Goal: Task Accomplishment & Management: Use online tool/utility

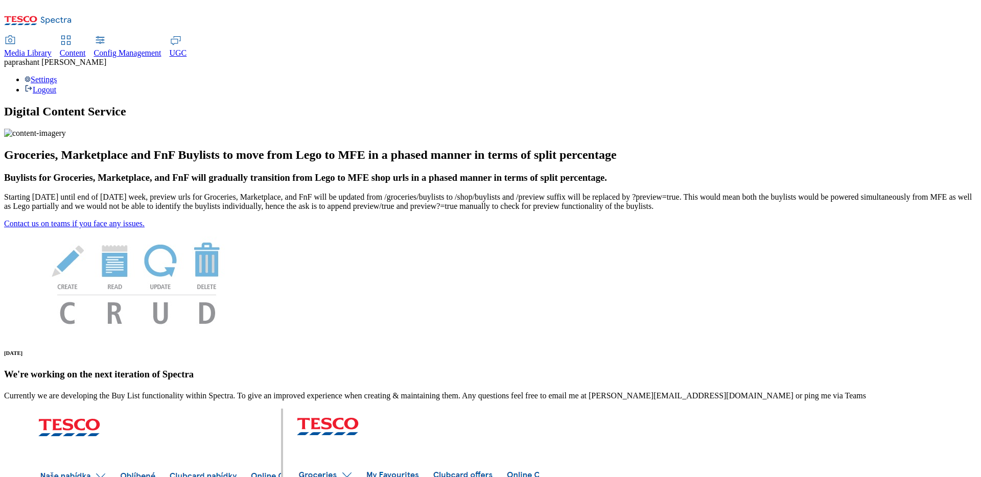
click at [86, 49] on div "Content" at bounding box center [73, 53] width 26 height 9
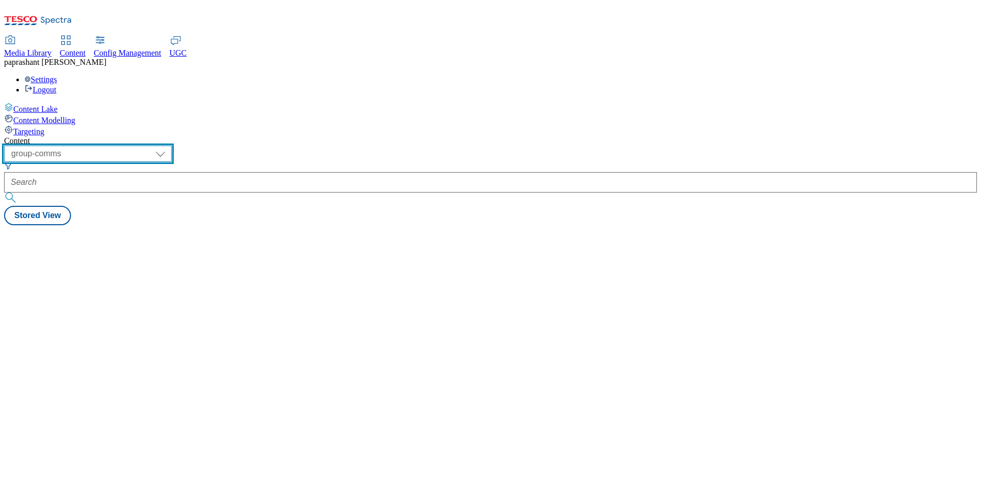
click at [172, 146] on select "dotcom-cz dotcom-hu dotcom-sk fnf-uk ghs-roi ghs-uk group-comms ighs-cz ighs-hu…" at bounding box center [88, 154] width 168 height 16
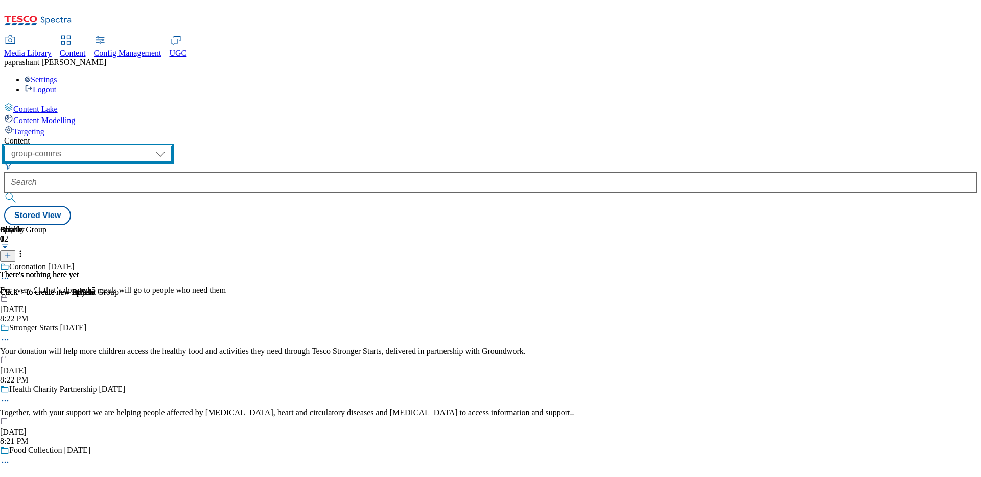
select select "ghs-roi"
click at [133, 146] on select "dotcom-cz dotcom-hu dotcom-sk fnf-uk ghs-roi ghs-uk group-comms ighs-cz ighs-hu…" at bounding box center [88, 154] width 168 height 16
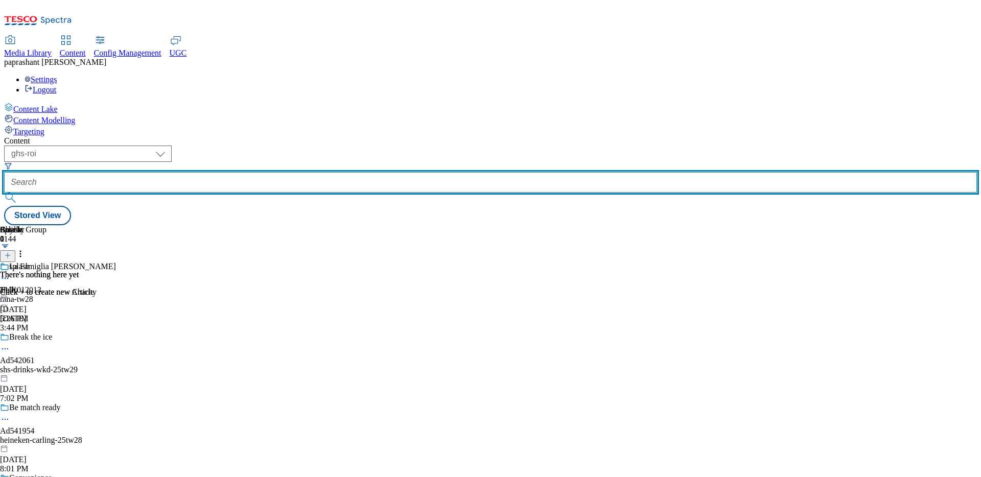
click at [292, 172] on input "text" at bounding box center [490, 182] width 973 height 20
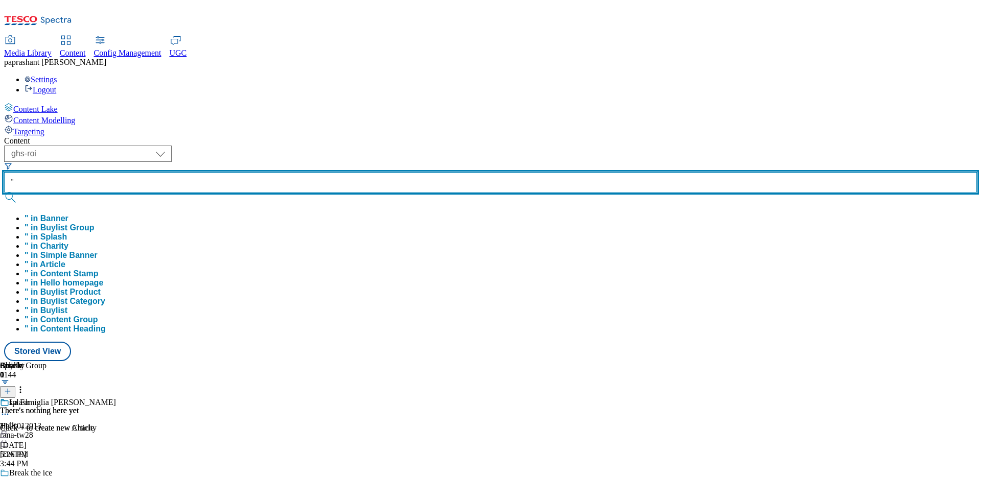
paste input "love-local-northern-ireland"
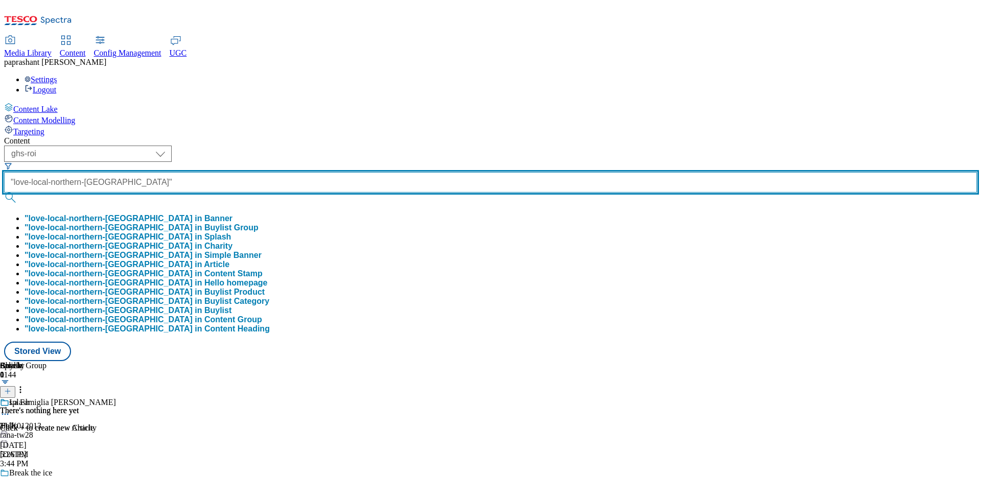
scroll to position [0, 21]
type input ""love-local-northern-ireland""
click at [4, 193] on button "submit" at bounding box center [11, 198] width 14 height 10
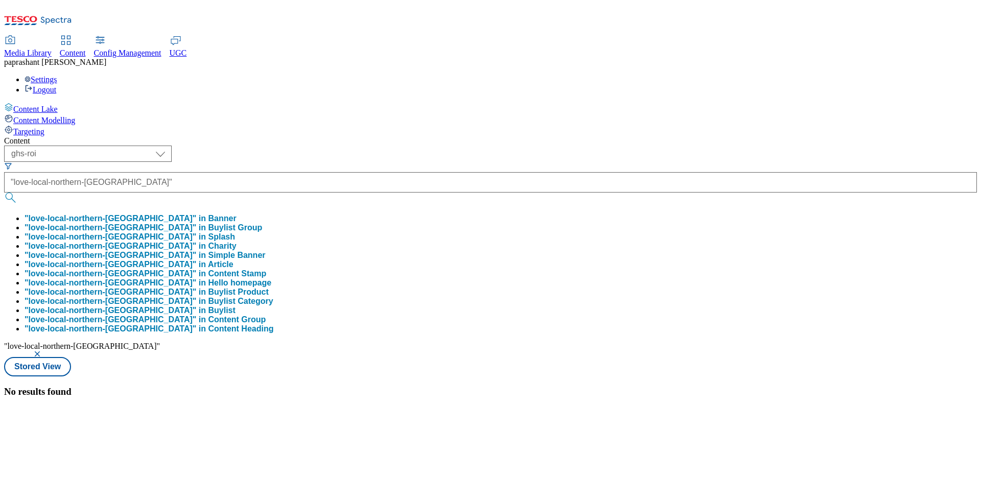
click at [558, 386] on div "No results found" at bounding box center [490, 391] width 973 height 11
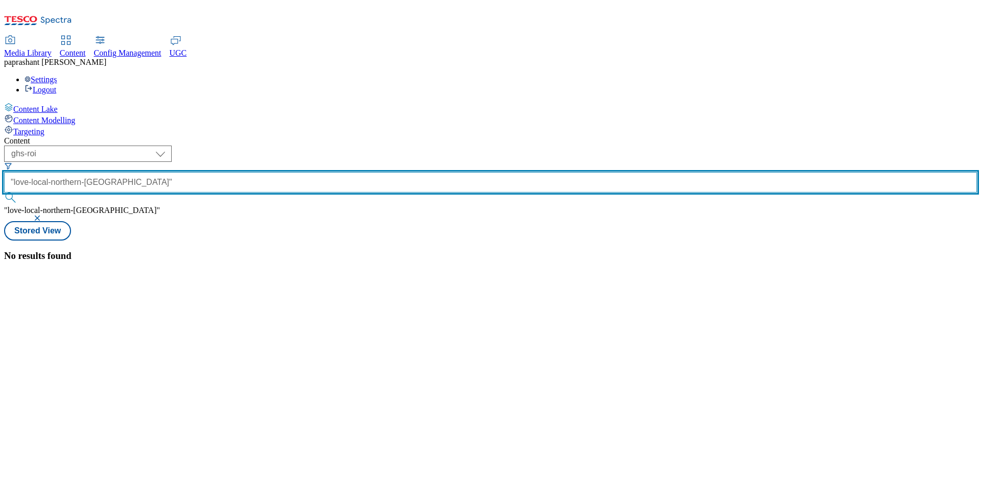
click at [315, 172] on div ""love-local-northern-ireland"" at bounding box center [490, 189] width 973 height 34
click at [315, 172] on input ""love-local-northern-ireland"" at bounding box center [490, 182] width 973 height 20
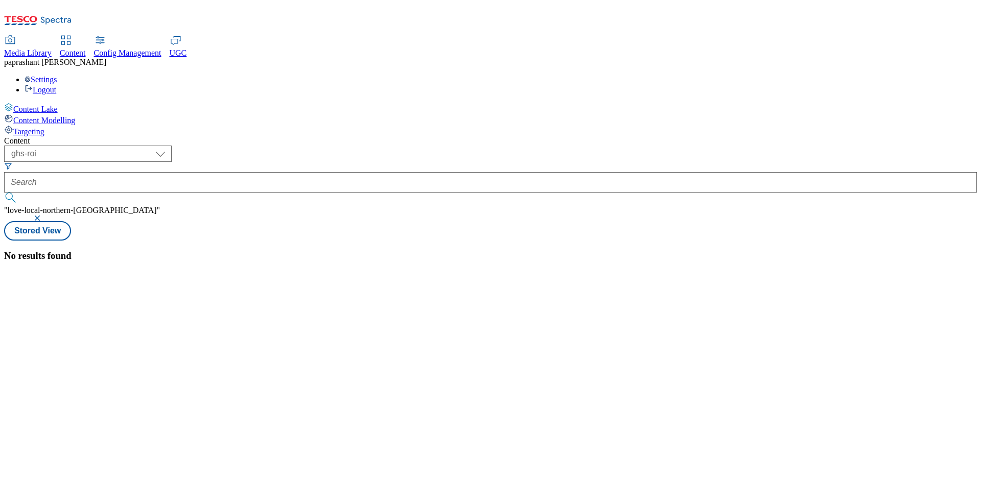
click at [12, 162] on icon "Search Filters" at bounding box center [8, 166] width 8 height 8
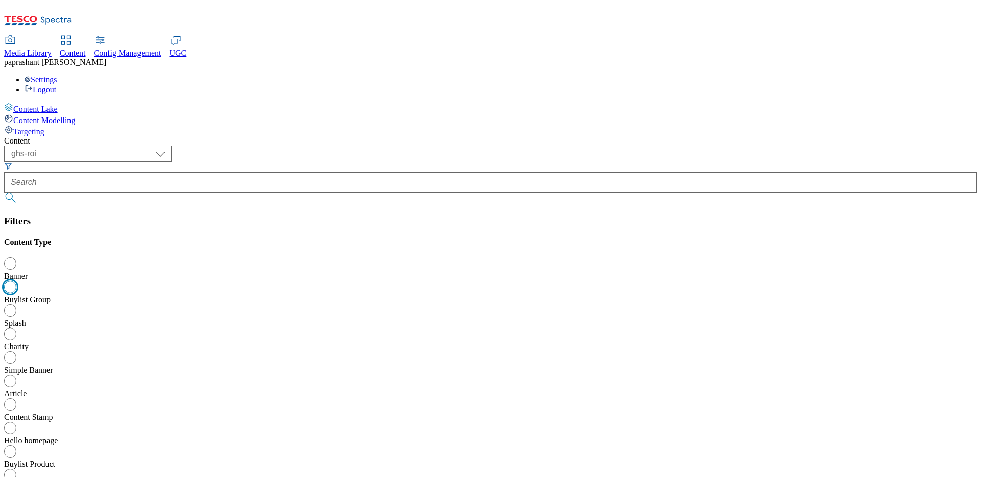
click at [19, 282] on input "Buylist Group" at bounding box center [13, 288] width 12 height 12
radio input "true"
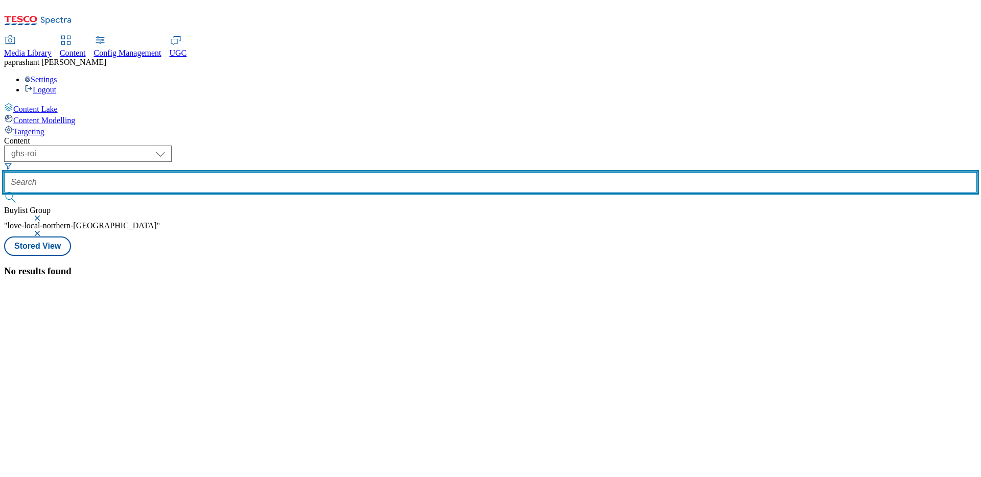
click at [297, 172] on input "text" at bounding box center [490, 182] width 973 height 20
paste input ""love-local-northern-ireland""
click at [4, 193] on button "submit" at bounding box center [11, 198] width 14 height 10
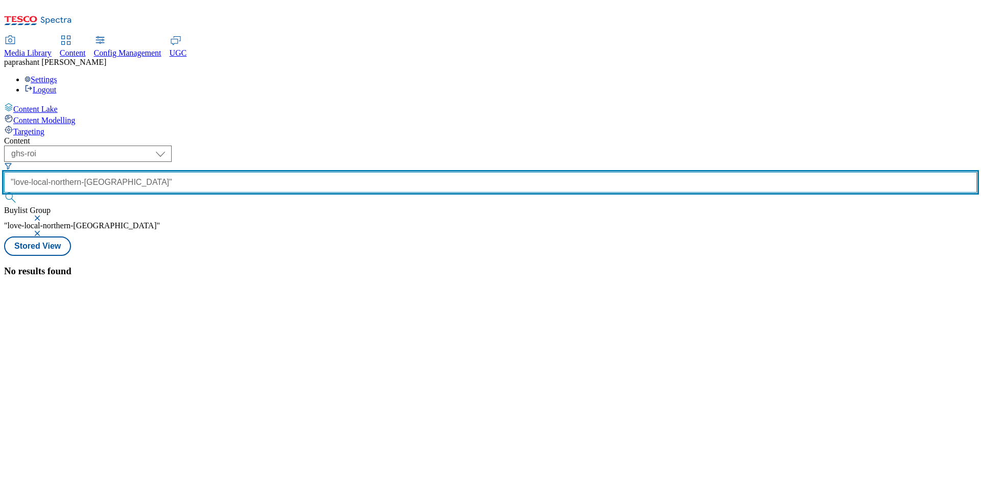
click at [311, 172] on input ""love-local-northern-ireland"" at bounding box center [490, 182] width 973 height 20
click at [4, 193] on button "submit" at bounding box center [11, 198] width 14 height 10
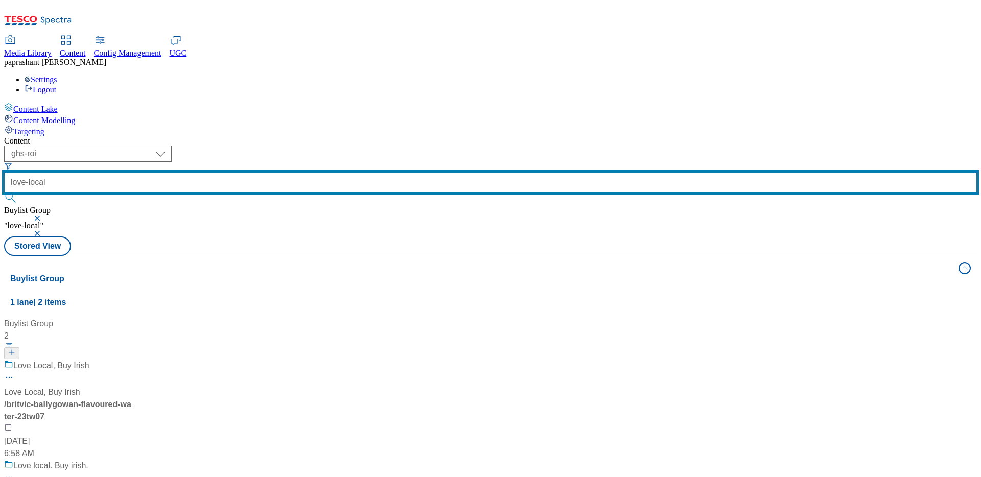
type input "love-local"
click at [4, 193] on button "submit" at bounding box center [11, 198] width 14 height 10
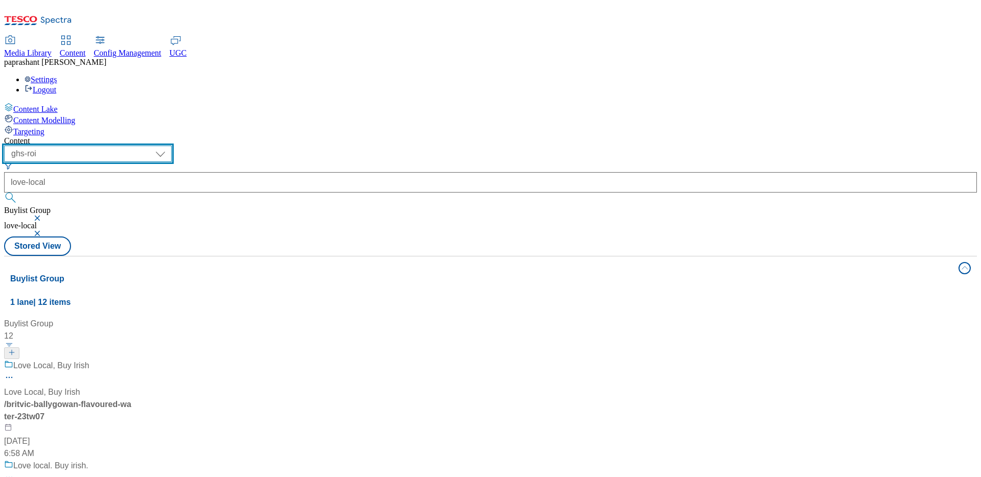
click at [172, 146] on select "dotcom-cz dotcom-hu dotcom-sk fnf-uk ghs-roi ghs-uk group-comms ighs-cz ighs-hu…" at bounding box center [88, 154] width 168 height 16
select select "ghs-uk"
click at [133, 146] on select "dotcom-cz dotcom-hu dotcom-sk fnf-uk ghs-roi ghs-uk group-comms ighs-cz ighs-hu…" at bounding box center [88, 154] width 168 height 16
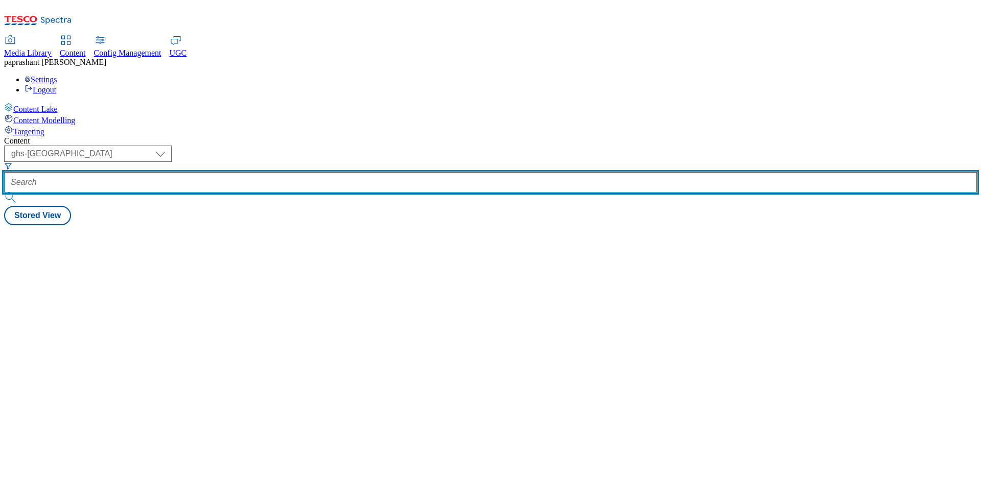
click at [307, 172] on input "text" at bounding box center [490, 182] width 973 height 20
paste input ""love-local-northern-ireland""
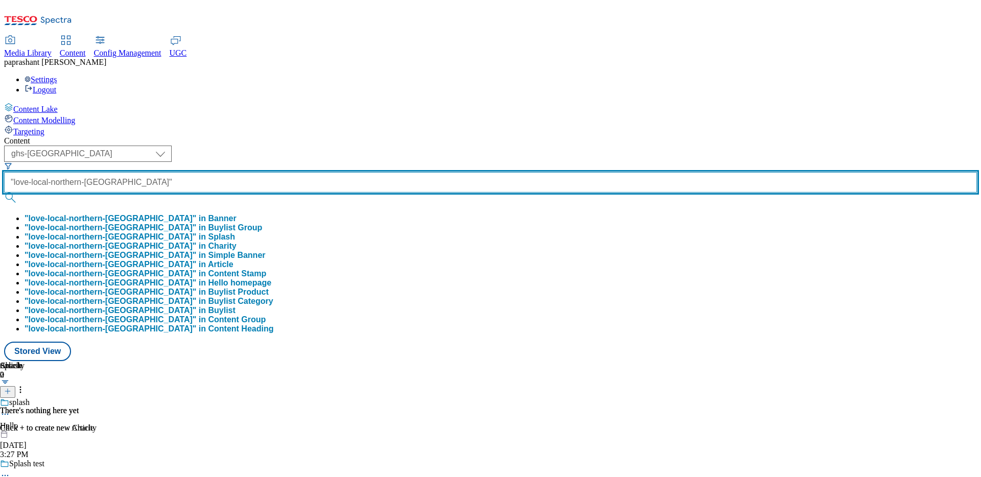
scroll to position [0, 21]
type input ""love-local-northern-ireland""
click at [4, 193] on button "submit" at bounding box center [11, 198] width 14 height 10
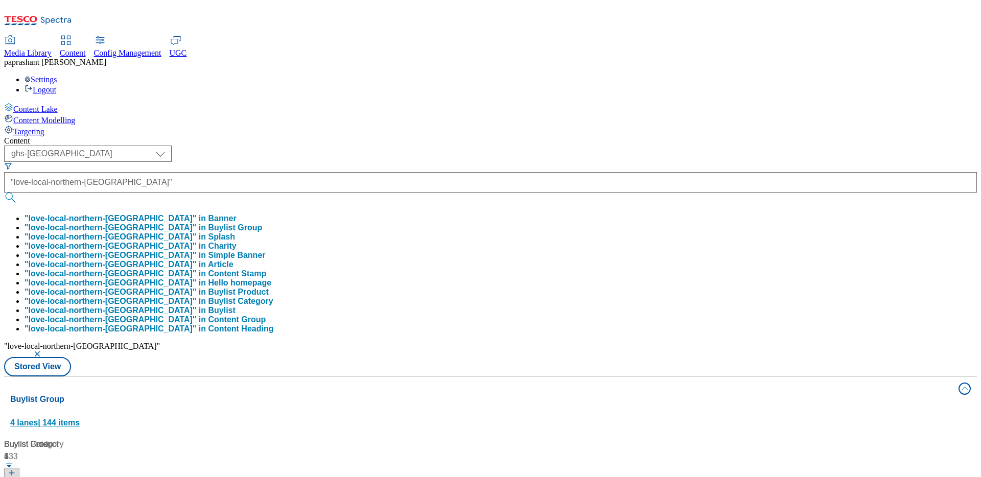
click at [523, 377] on button "Buylist Group 4 lanes | 144 items" at bounding box center [490, 405] width 973 height 57
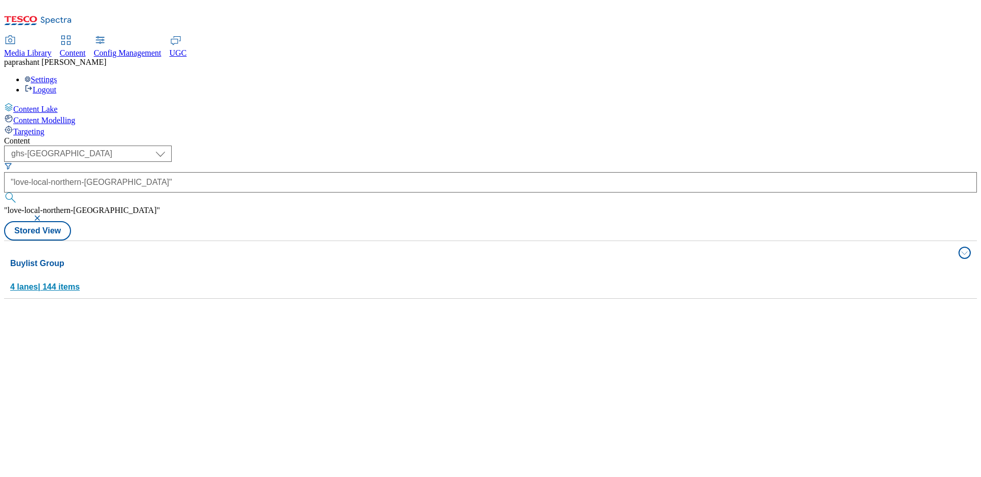
click at [256, 257] on div "Buylist Group 4 lanes | 144 items" at bounding box center [481, 274] width 942 height 35
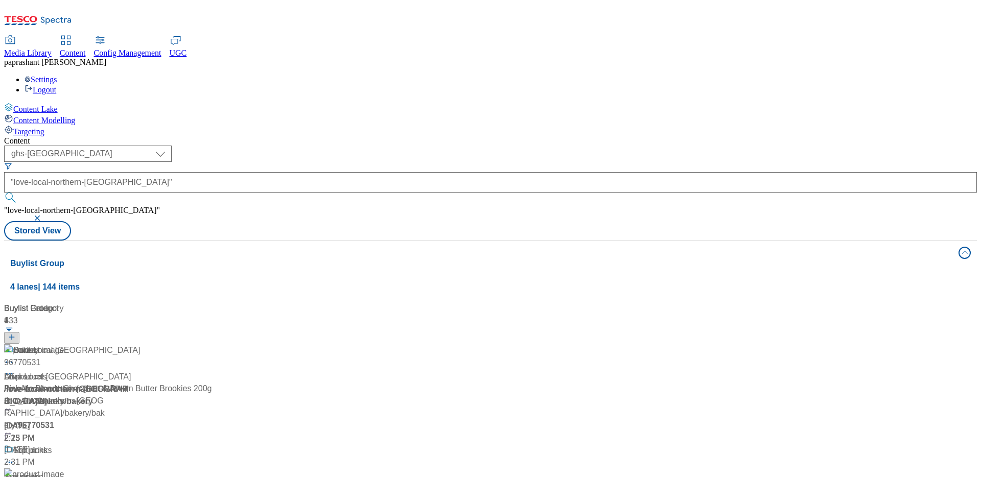
click at [132, 383] on div "/ love-local-northern-ireland / bakery / bakery" at bounding box center [68, 395] width 128 height 25
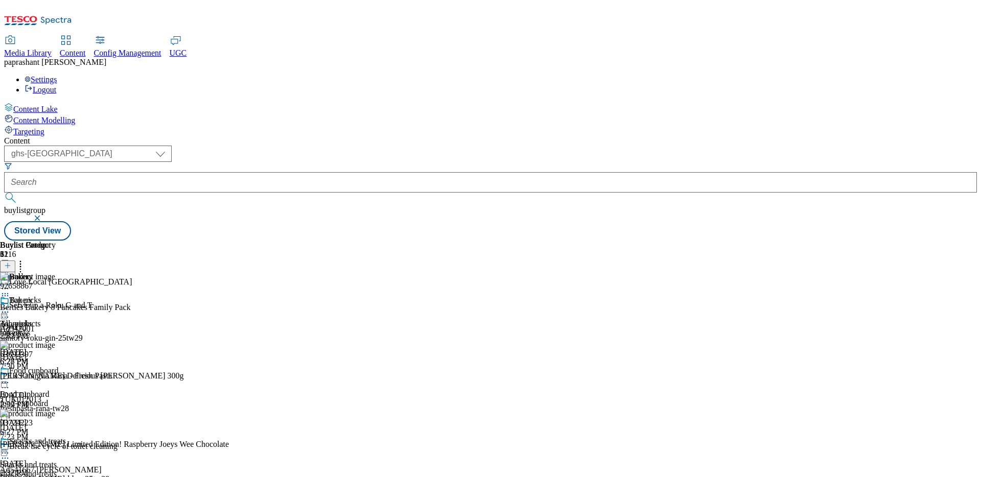
click at [66, 296] on div "Top picks Top picks top-picks Sep 1, 2025 6:27 PM" at bounding box center [33, 331] width 66 height 70
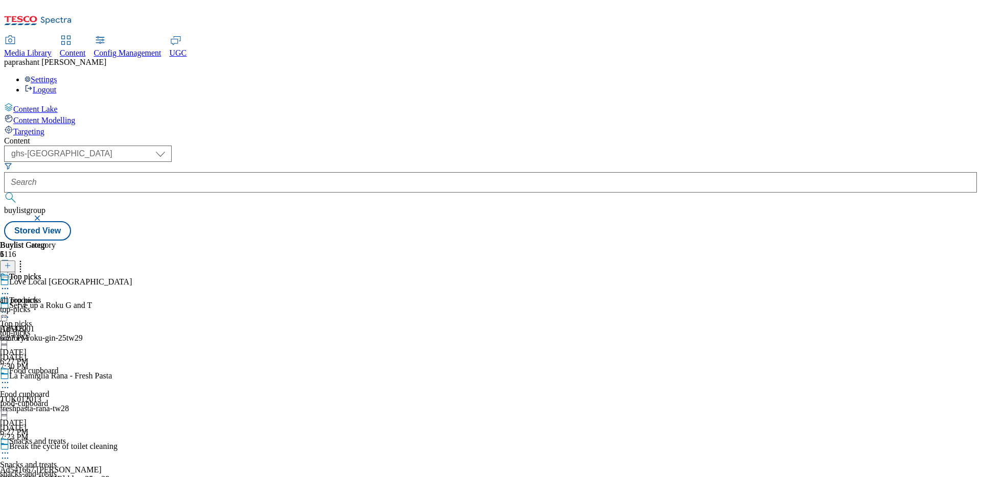
click at [56, 305] on div "top-picks" at bounding box center [28, 309] width 56 height 9
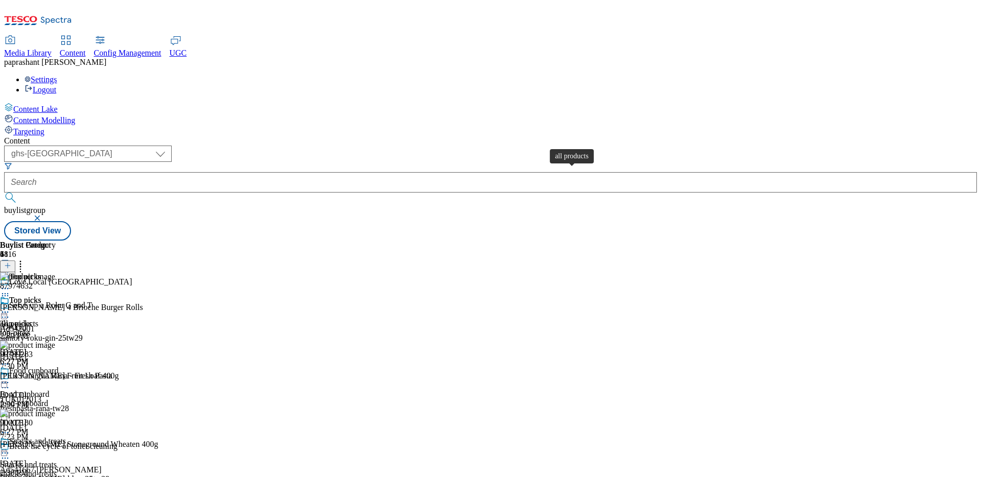
click at [38, 319] on div "all products" at bounding box center [19, 323] width 38 height 9
click at [271, 312] on div at bounding box center [135, 312] width 271 height 0
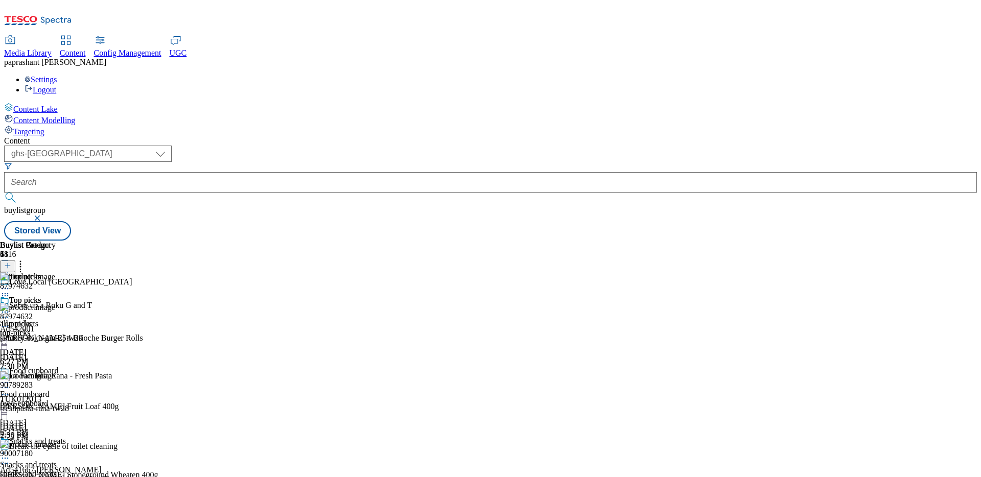
click at [10, 289] on icon at bounding box center [5, 294] width 10 height 10
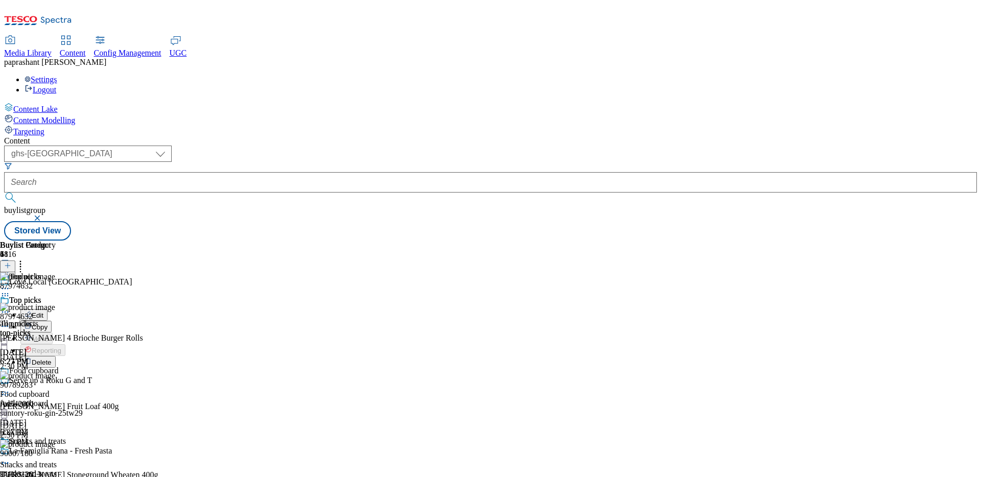
click at [48, 309] on button "Edit" at bounding box center [33, 315] width 27 height 12
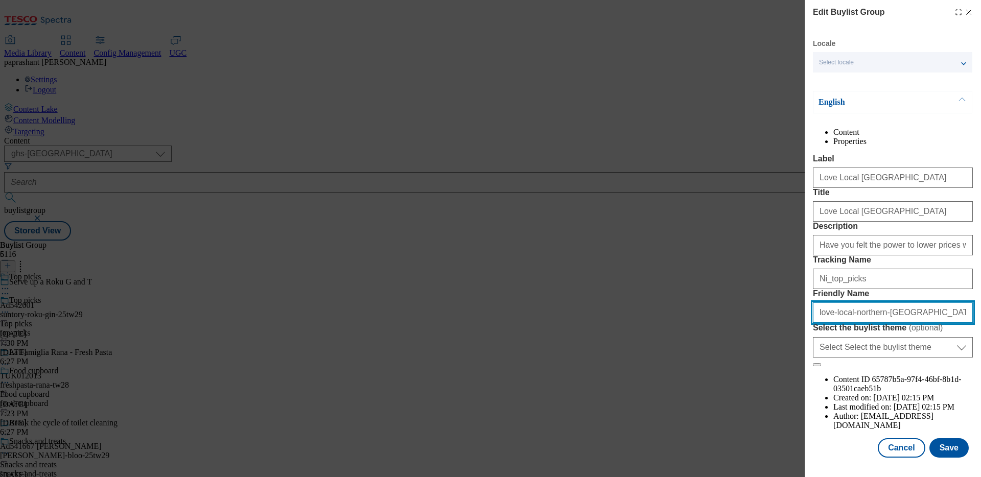
click at [869, 323] on input "love-local-northern-ireland" at bounding box center [893, 312] width 160 height 20
click at [964, 14] on icon "Modal" at bounding box center [968, 12] width 8 height 8
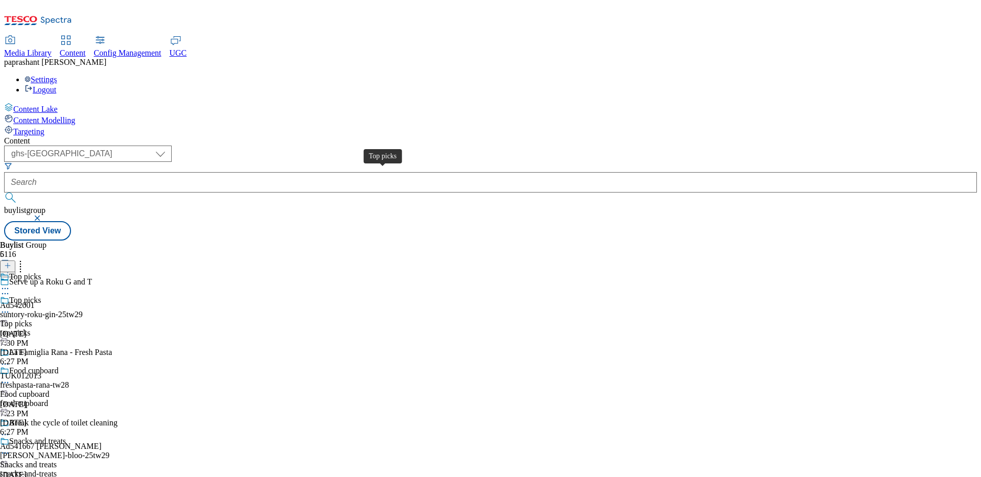
click at [32, 319] on div "Top picks" at bounding box center [16, 323] width 32 height 9
click at [38, 296] on span "all products" at bounding box center [19, 300] width 38 height 9
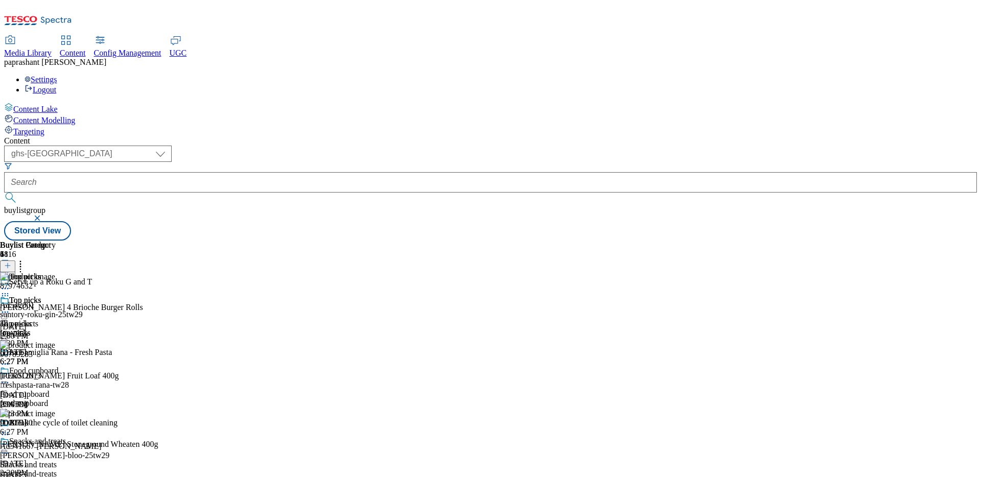
click at [10, 307] on icon at bounding box center [5, 312] width 10 height 10
click at [85, 400] on span "Open Preview Url" at bounding box center [58, 404] width 53 height 8
click at [10, 307] on icon at bounding box center [5, 312] width 10 height 10
click at [43, 330] on span "Edit" at bounding box center [38, 334] width 12 height 8
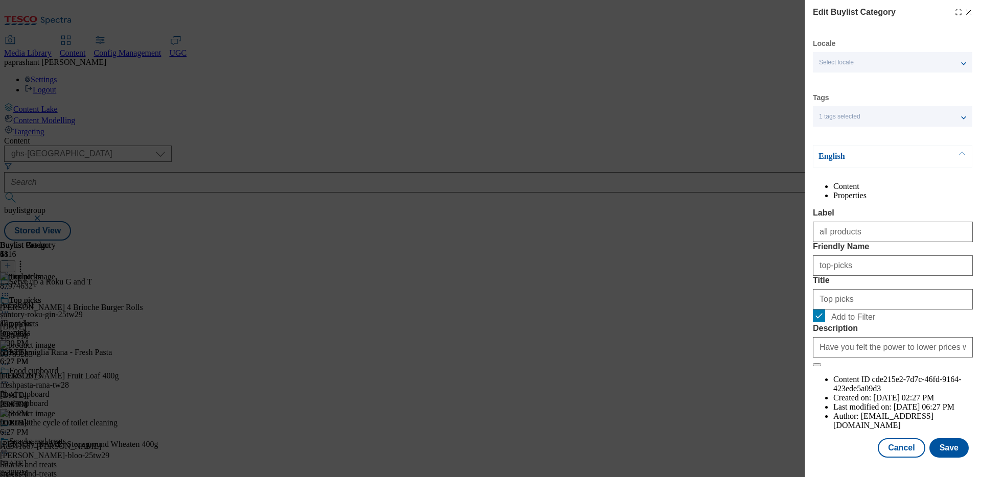
click at [964, 10] on icon "Modal" at bounding box center [968, 12] width 8 height 8
